Goal: Information Seeking & Learning: Learn about a topic

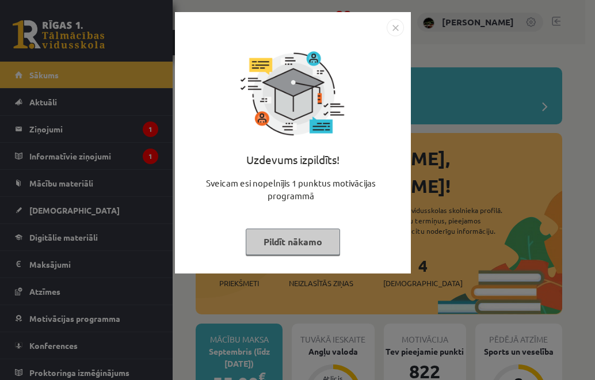
click at [281, 237] on button "Pildīt nākamo" at bounding box center [293, 241] width 94 height 26
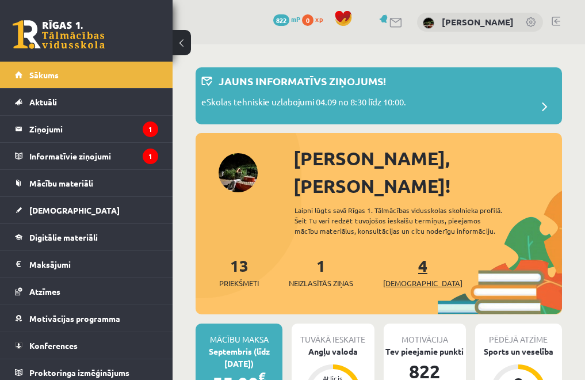
click at [396, 277] on span "[DEMOGRAPHIC_DATA]" at bounding box center [422, 283] width 79 height 12
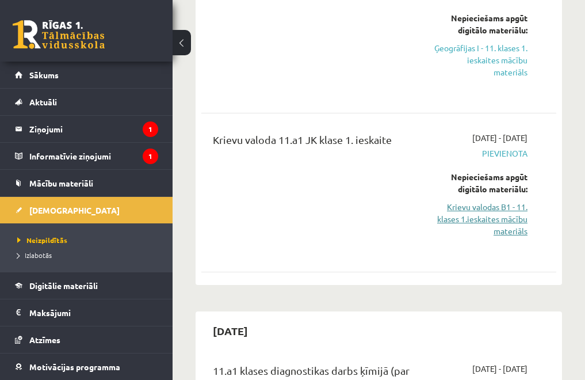
scroll to position [513, 0]
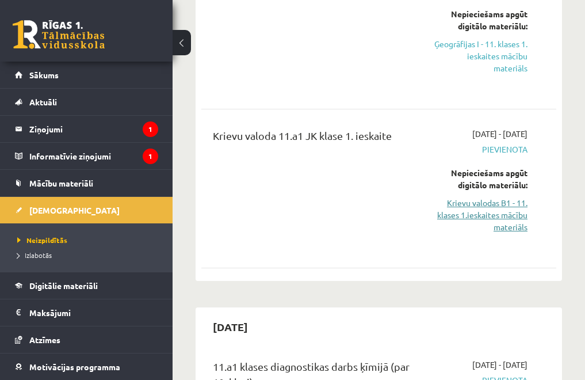
click at [477, 217] on link "Krievu valodas B1 - 11. klases 1.ieskaites mācību materiāls" at bounding box center [481, 215] width 93 height 36
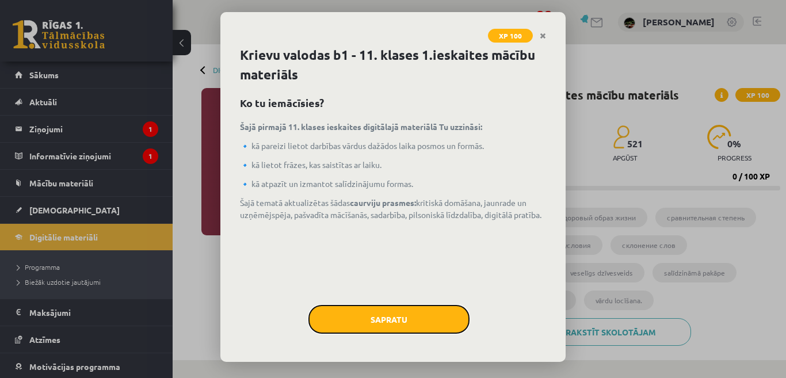
click at [401, 327] on button "Sapratu" at bounding box center [388, 319] width 161 height 29
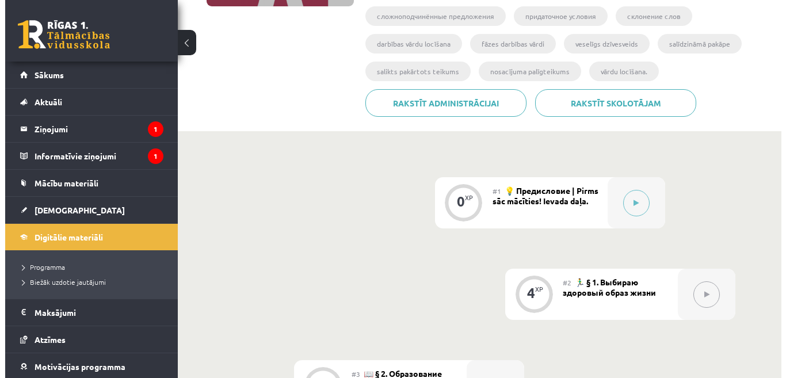
scroll to position [227, 0]
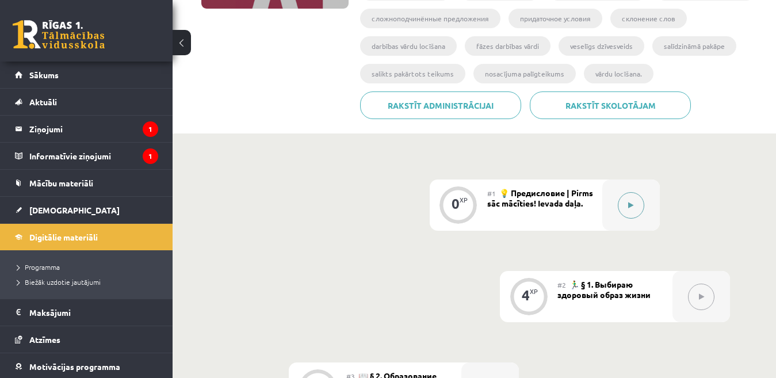
click at [595, 203] on button at bounding box center [631, 205] width 26 height 26
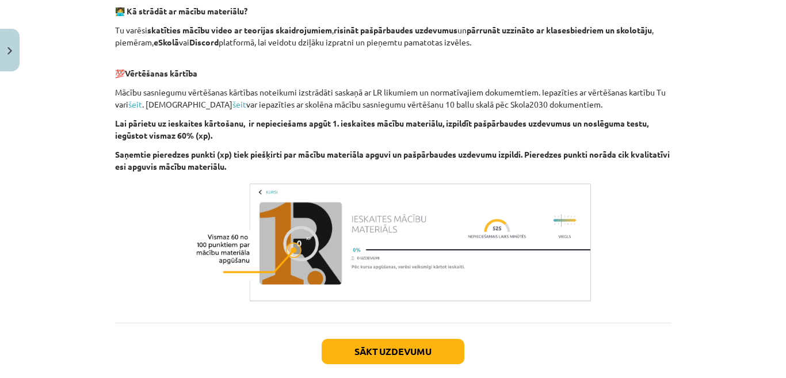
scroll to position [797, 0]
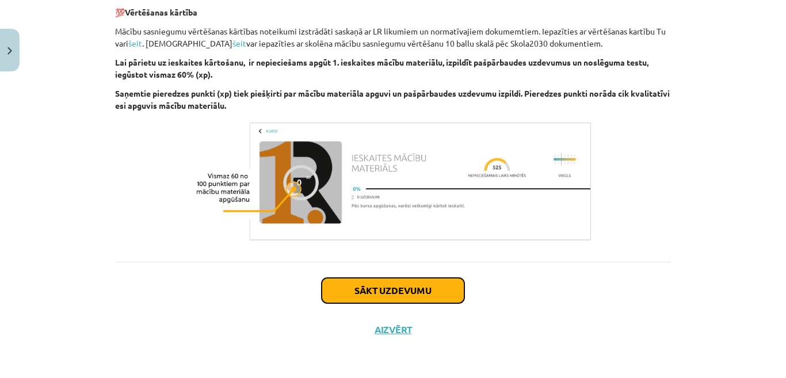
click at [443, 295] on button "Sākt uzdevumu" at bounding box center [393, 290] width 143 height 25
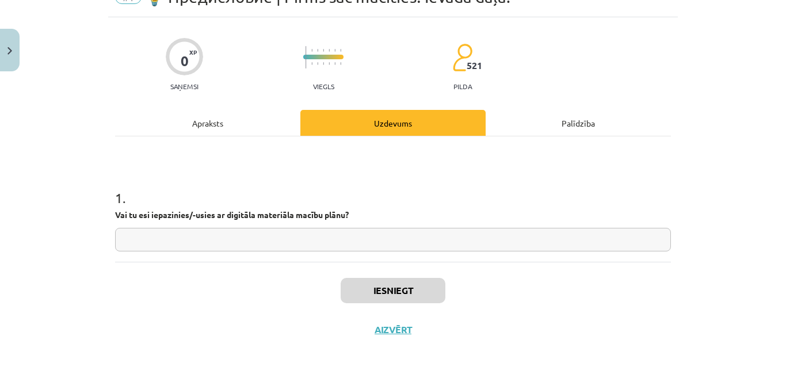
scroll to position [29, 0]
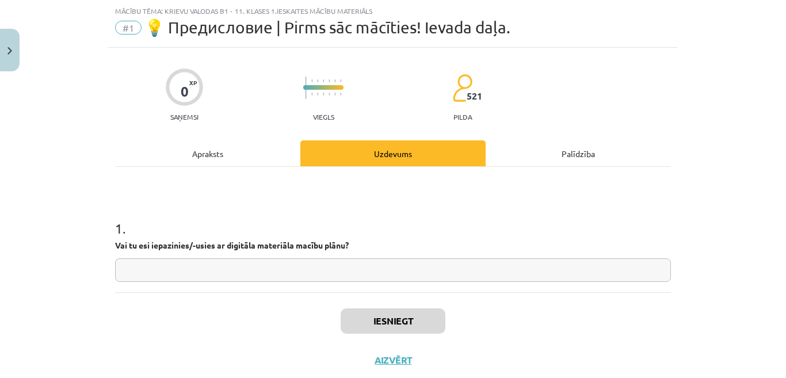
click at [407, 265] on input "text" at bounding box center [393, 270] width 556 height 24
type input "**"
click at [397, 319] on button "Iesniegt" at bounding box center [393, 320] width 105 height 25
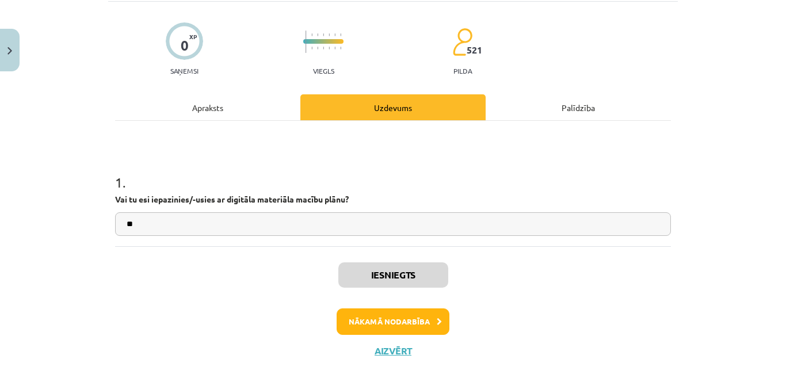
scroll to position [86, 0]
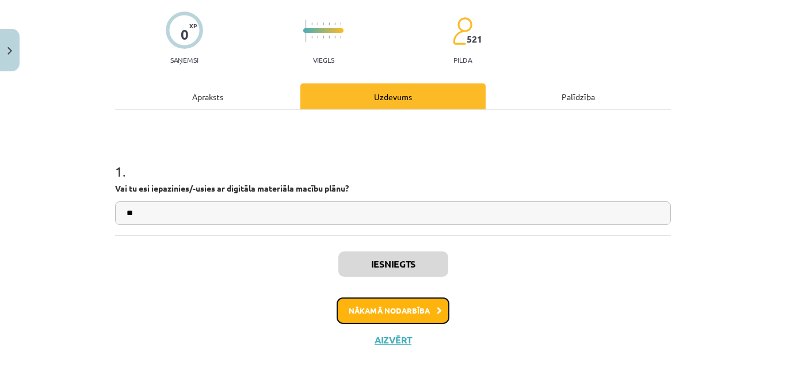
click at [405, 313] on button "Nākamā nodarbība" at bounding box center [393, 311] width 113 height 26
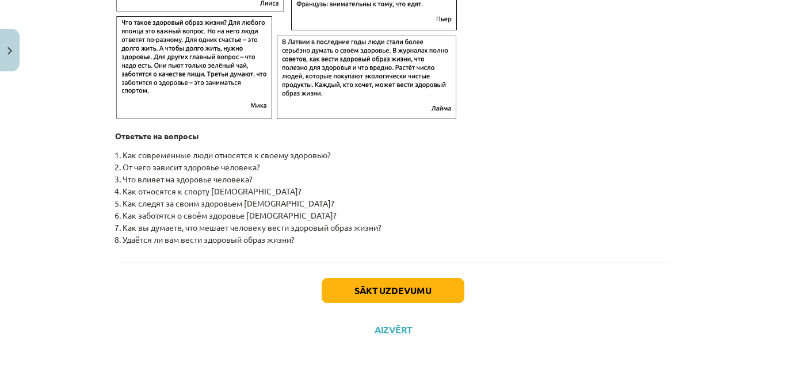
scroll to position [1888, 0]
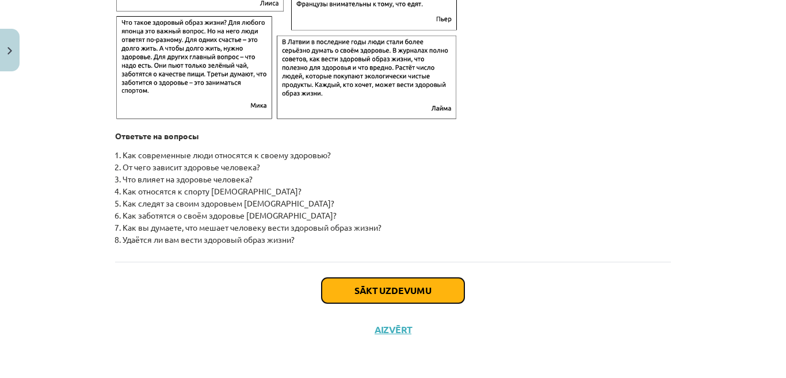
click at [371, 293] on button "Sākt uzdevumu" at bounding box center [393, 290] width 143 height 25
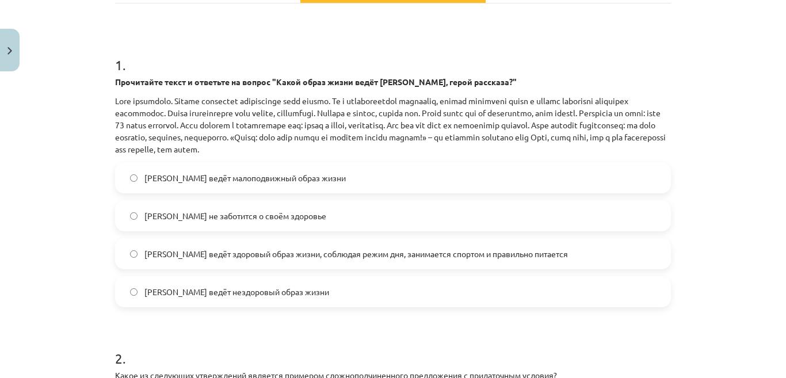
scroll to position [199, 0]
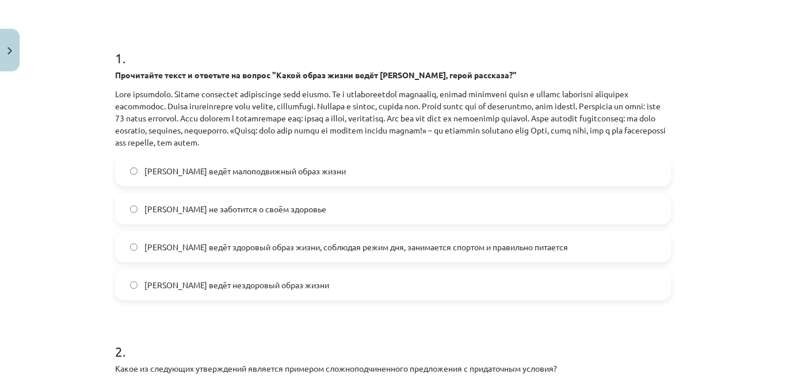
click at [353, 257] on label "[PERSON_NAME] ведёт здоровый образ жизни, соблюдая режим дня, занимается спорто…" at bounding box center [393, 247] width 554 height 29
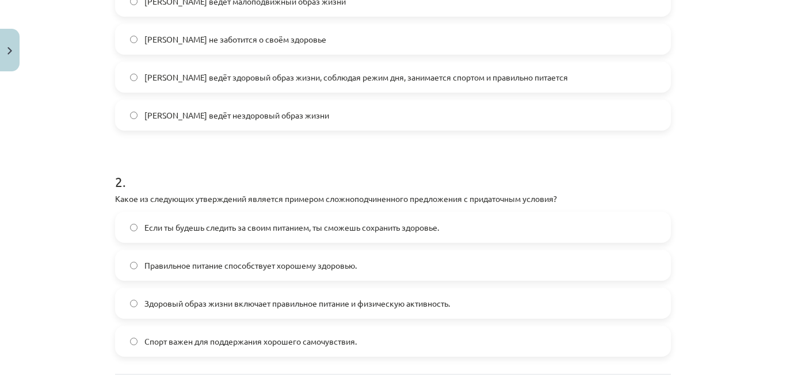
scroll to position [426, 0]
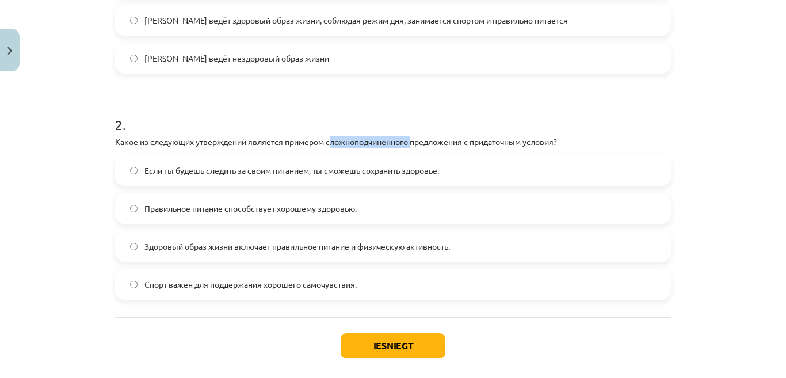
drag, startPoint x: 329, startPoint y: 142, endPoint x: 408, endPoint y: 144, distance: 79.5
click at [408, 144] on p "Какое из следующих утверждений является примером сложноподчиненного предложения…" at bounding box center [393, 142] width 556 height 12
click at [336, 241] on span "Здоровый образ жизни включает правильное питание и физическую активность." at bounding box center [297, 247] width 306 height 12
click at [368, 338] on button "Iesniegt" at bounding box center [393, 345] width 105 height 25
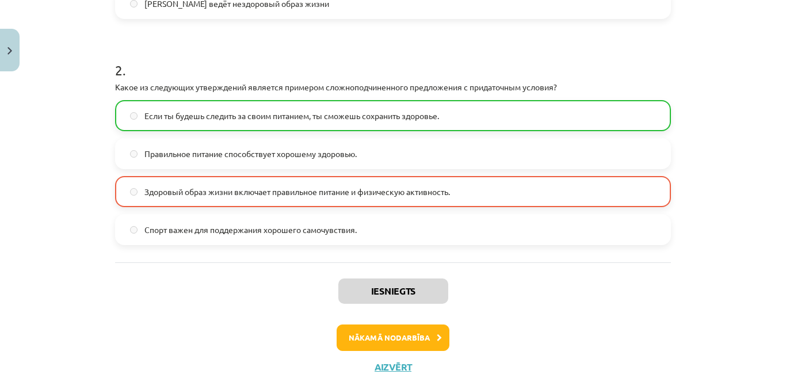
scroll to position [481, 0]
click at [392, 332] on button "Nākamā nodarbība" at bounding box center [393, 337] width 113 height 26
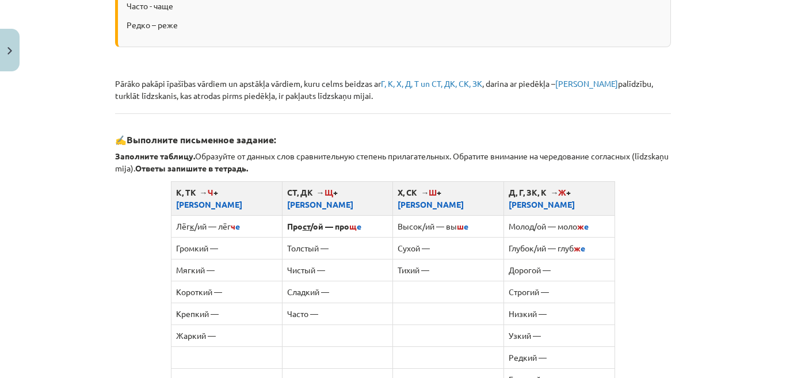
scroll to position [596, 0]
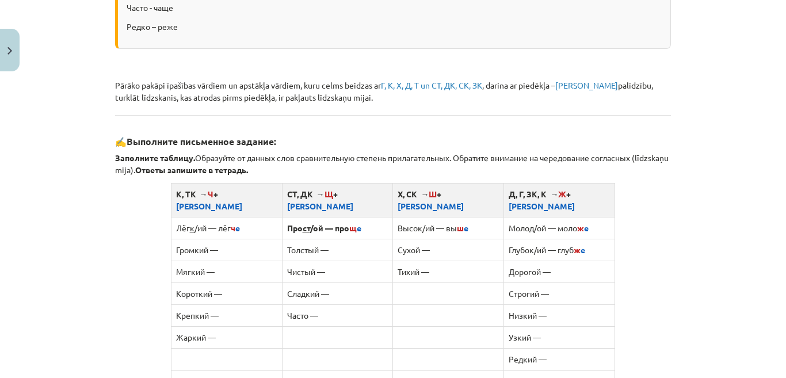
drag, startPoint x: 228, startPoint y: 219, endPoint x: 227, endPoint y: 225, distance: 5.9
click at [228, 221] on td "Лёг к /ий — лёг ч е" at bounding box center [226, 228] width 111 height 22
click at [227, 239] on td "Громкий —" at bounding box center [226, 250] width 111 height 22
drag, startPoint x: 205, startPoint y: 234, endPoint x: 242, endPoint y: 243, distance: 38.4
click at [242, 243] on td "Громкий —" at bounding box center [226, 250] width 111 height 22
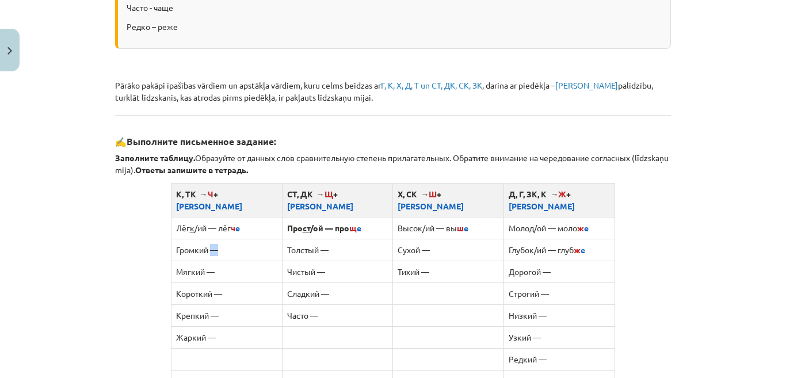
click at [242, 243] on td "Громкий —" at bounding box center [226, 250] width 111 height 22
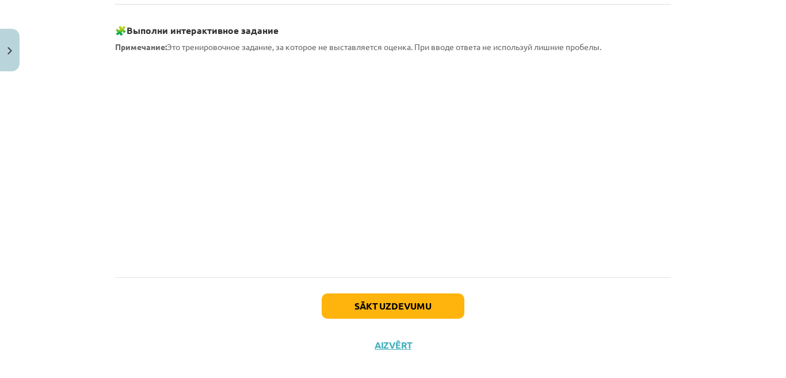
scroll to position [1080, 0]
click at [595, 308] on div "Mācību tēma: Krievu valodas b1 - 11. klases 1.ieskaites mācību materiāls #3 📖 §…" at bounding box center [393, 189] width 786 height 378
